Goal: Task Accomplishment & Management: Manage account settings

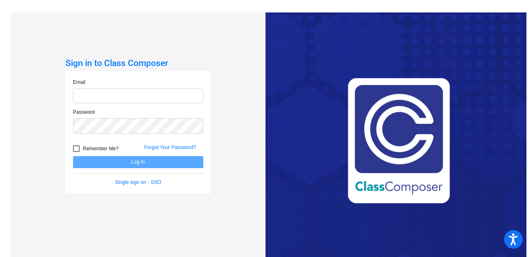
type input "[EMAIL_ADDRESS][DOMAIN_NAME]"
click at [139, 164] on button "Log In" at bounding box center [138, 162] width 130 height 12
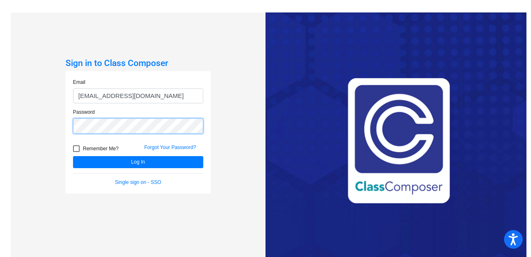
click at [73, 156] on button "Log In" at bounding box center [138, 162] width 130 height 12
click at [143, 182] on link "Single sign on - SSO" at bounding box center [138, 182] width 46 height 6
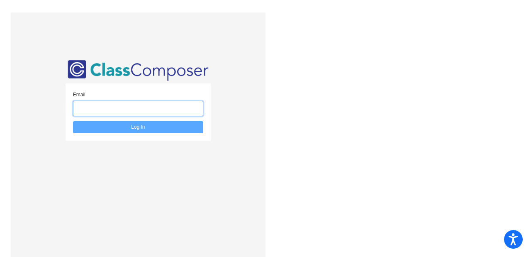
type input "mhower@hershey.k12.pa.us"
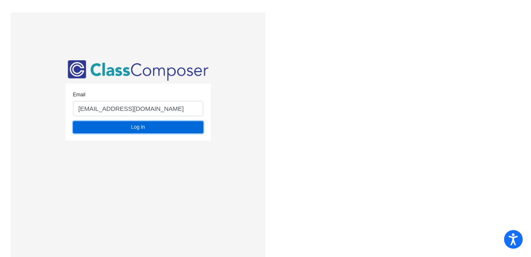
click at [150, 126] on button "Log In" at bounding box center [138, 127] width 130 height 12
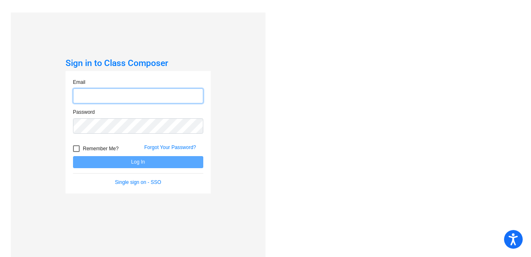
type input "mhower@hershey.k12.pa.us"
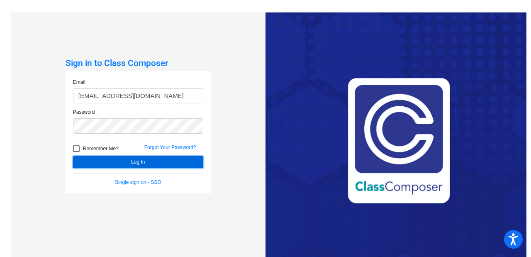
click at [138, 159] on button "Log In" at bounding box center [138, 162] width 130 height 12
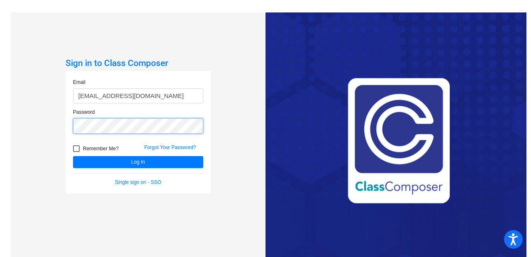
click at [73, 156] on button "Log In" at bounding box center [138, 162] width 130 height 12
